Goal: Navigation & Orientation: Find specific page/section

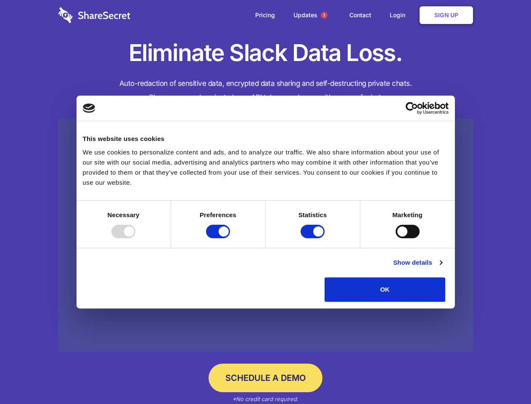
click at [135, 238] on div at bounding box center [123, 231] width 24 height 13
click at [230, 238] on input "Preferences" at bounding box center [218, 231] width 24 height 13
checkbox input "false"
click at [314, 238] on input "Statistics" at bounding box center [313, 231] width 24 height 13
checkbox input "false"
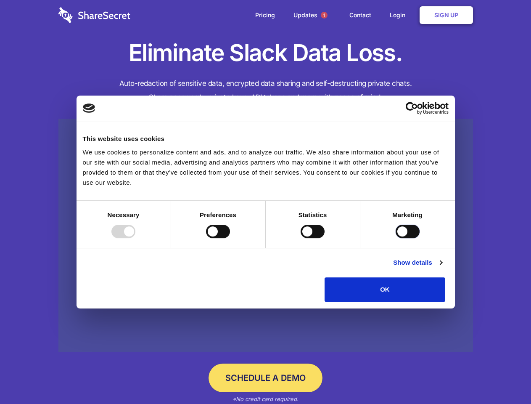
click at [396, 238] on input "Marketing" at bounding box center [408, 231] width 24 height 13
checkbox input "true"
click at [442, 268] on link "Show details" at bounding box center [417, 262] width 49 height 10
click at [0, 0] on li "Necessary 7 Necessary cookies help make a website usable by enabling basic func…" at bounding box center [0, 0] width 0 height 0
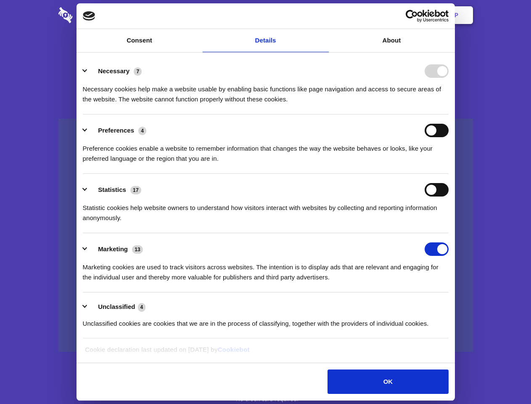
click at [324, 15] on span "1" at bounding box center [324, 15] width 7 height 7
